Goal: Task Accomplishment & Management: Use online tool/utility

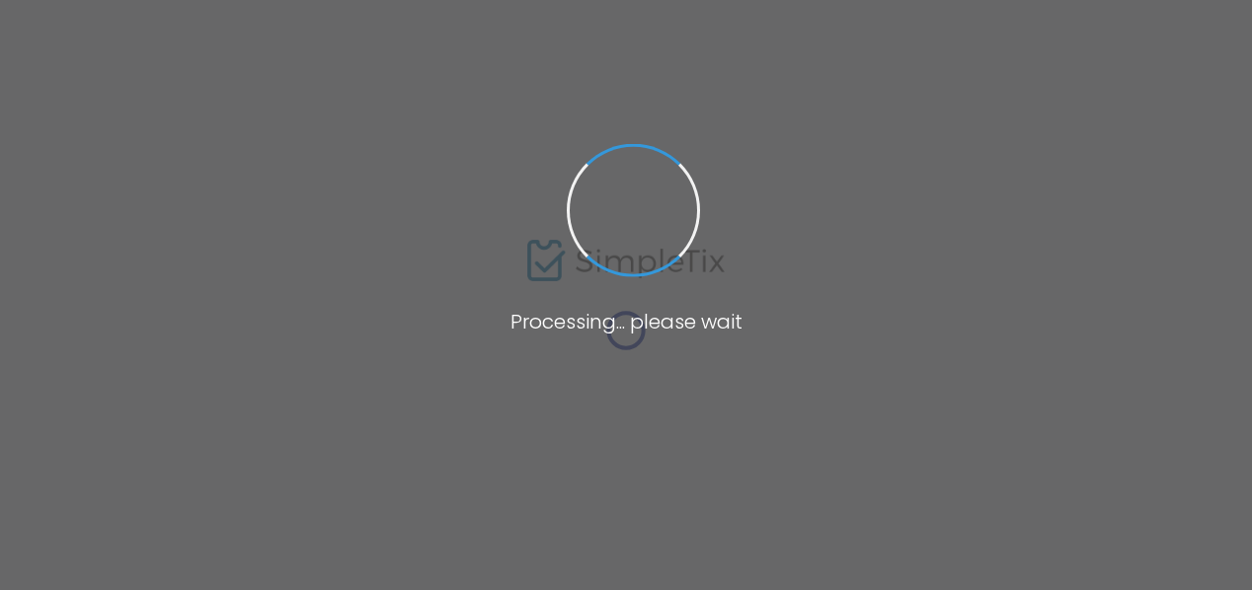
scroll to position [118, 0]
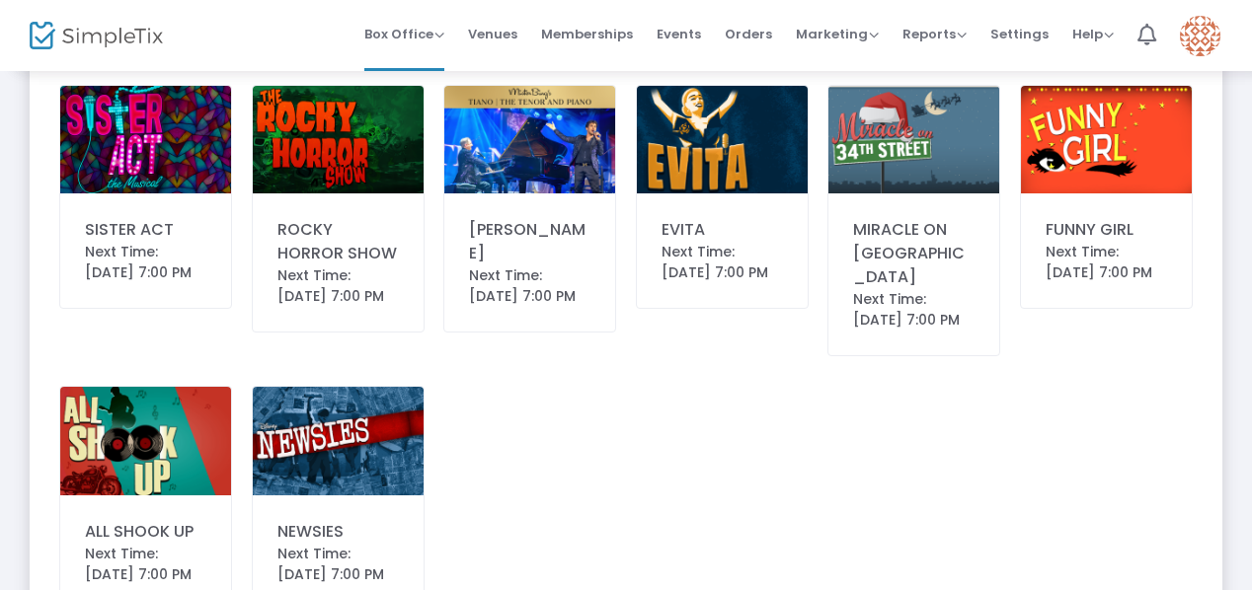
click at [570, 167] on img at bounding box center [529, 140] width 171 height 108
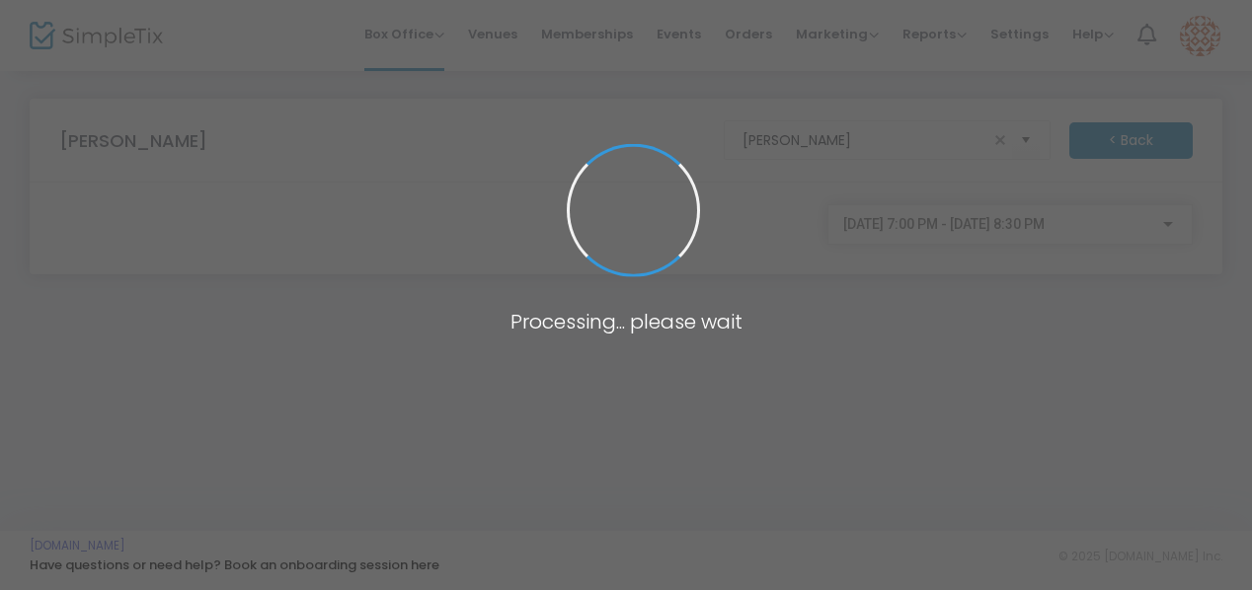
scroll to position [0, 0]
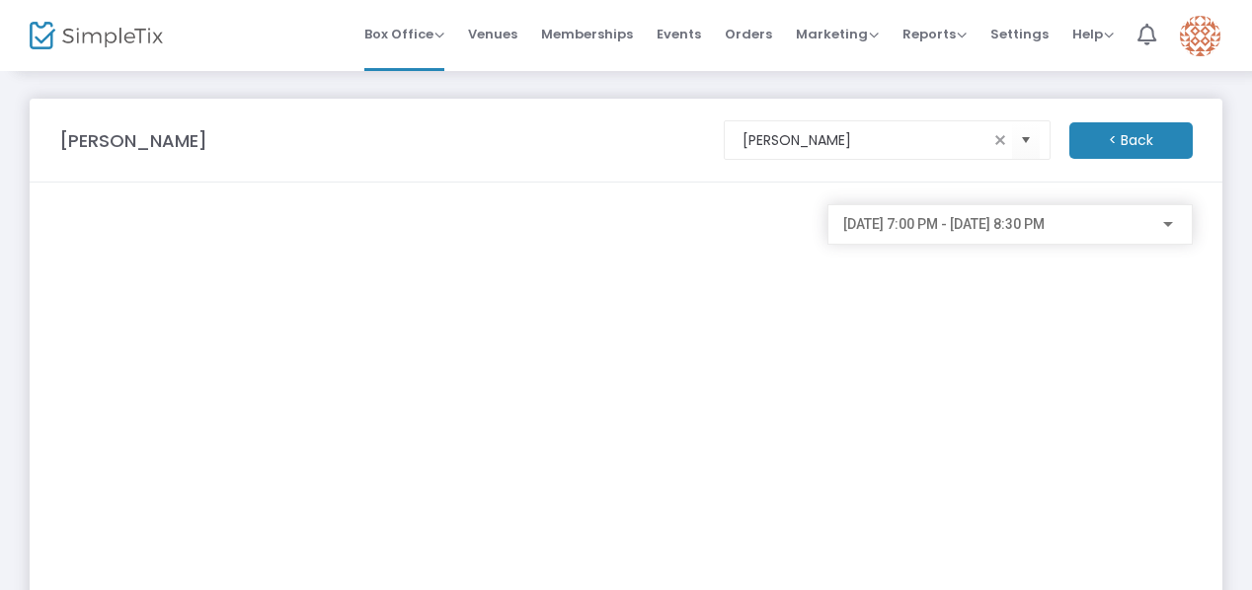
click at [928, 392] on div "[DATE] 7:00 PM - [DATE] 8:30 PM" at bounding box center [1010, 423] width 384 height 439
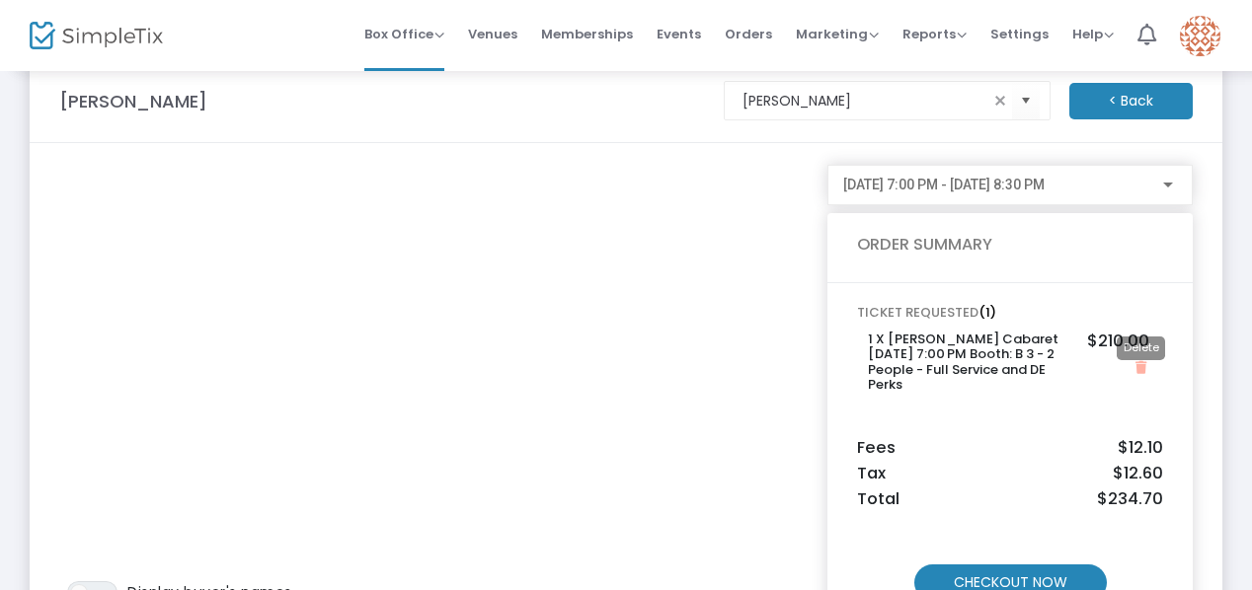
click at [1141, 364] on icon "Close" at bounding box center [1140, 367] width 11 height 13
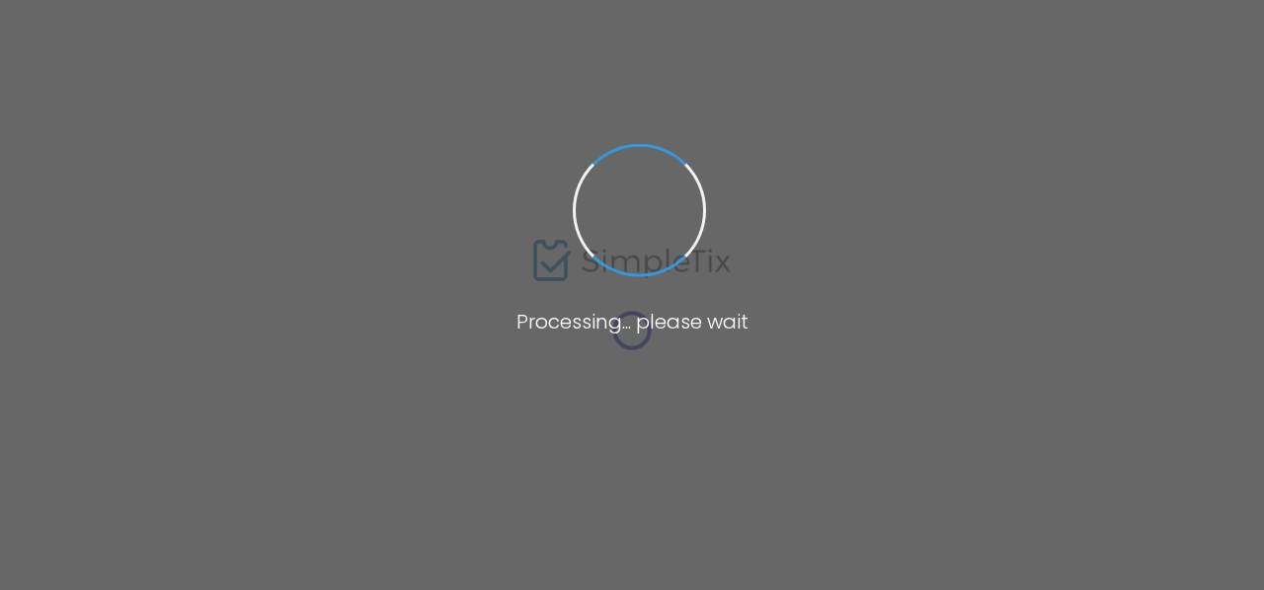
type input "BING"
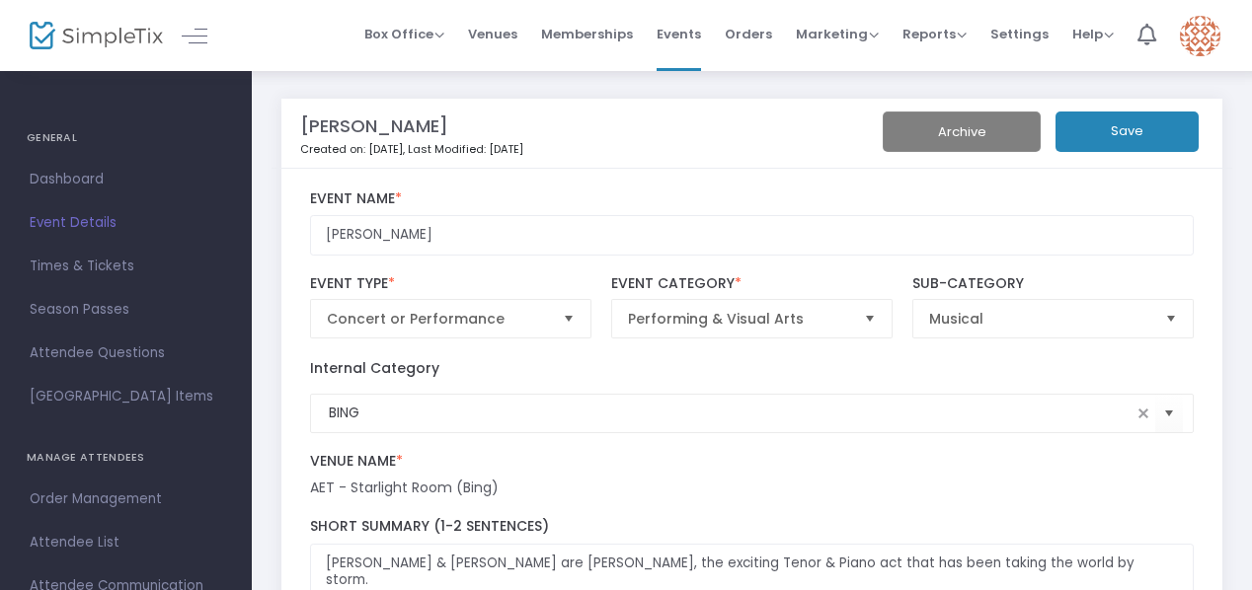
click at [399, 31] on span "Box Office" at bounding box center [404, 34] width 80 height 19
click at [414, 62] on li "Sell Tickets" at bounding box center [434, 65] width 141 height 39
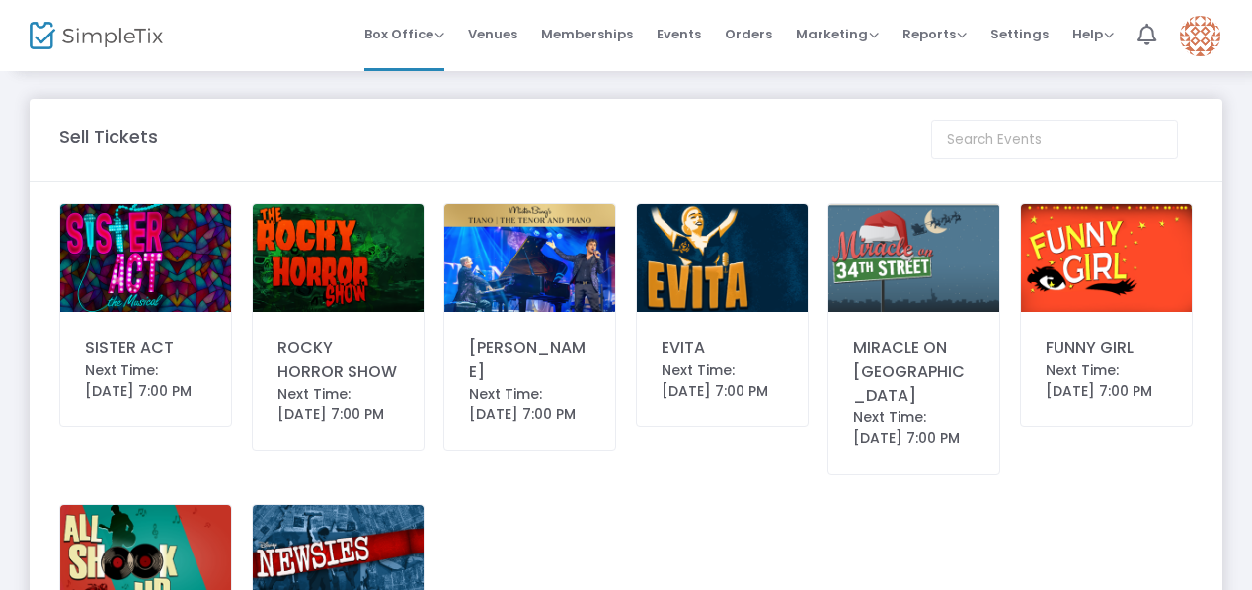
click at [655, 508] on div "SISTER ACT Next Time: [DATE] 7:00 PM ROCKY HORROR SHOW Next Time: [DATE] 7:00 P…" at bounding box center [625, 481] width 1153 height 556
click at [540, 270] on img at bounding box center [529, 258] width 171 height 108
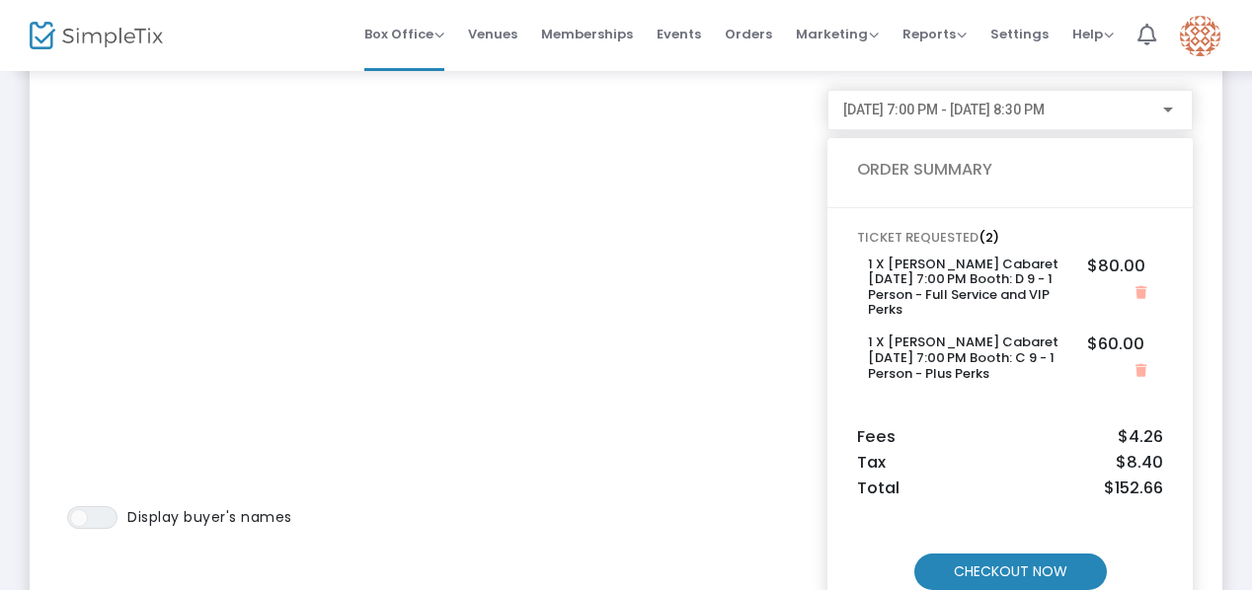
scroll to position [118, 0]
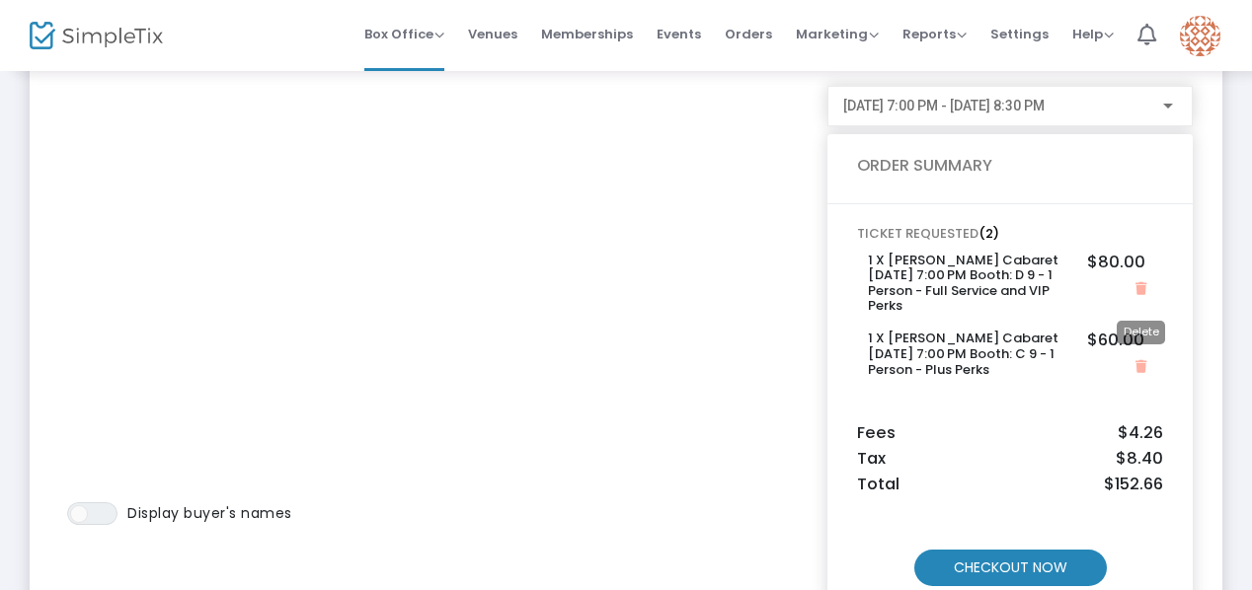
click at [1138, 360] on icon "Close" at bounding box center [1140, 366] width 11 height 13
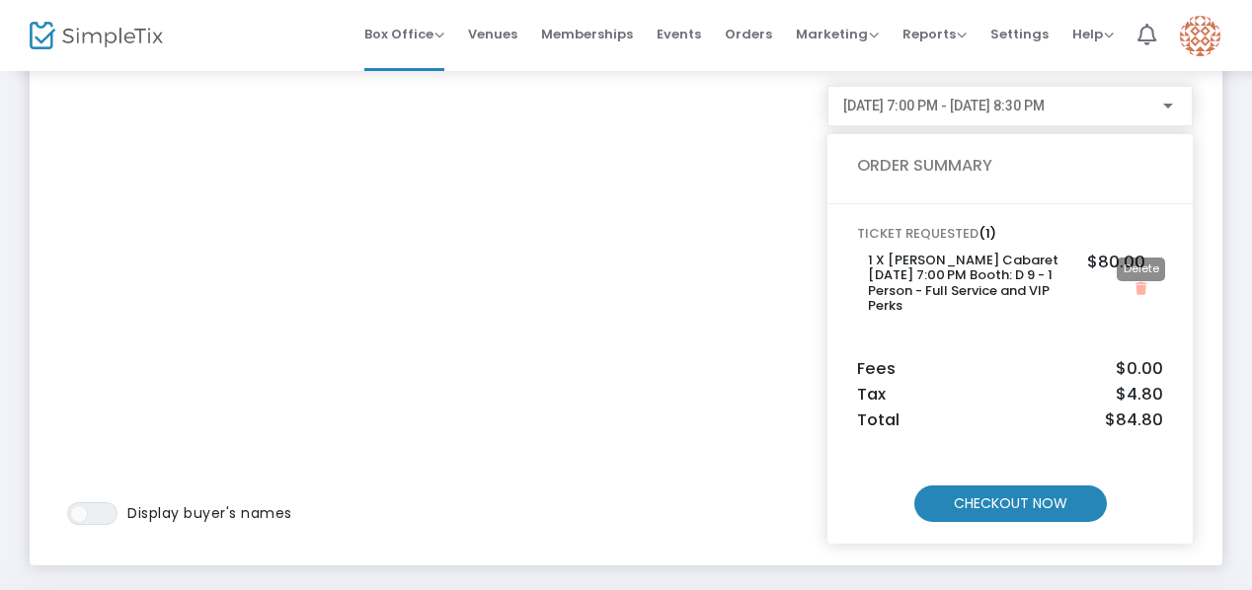
click at [1139, 287] on icon "Close" at bounding box center [1140, 288] width 11 height 13
